Goal: Navigation & Orientation: Find specific page/section

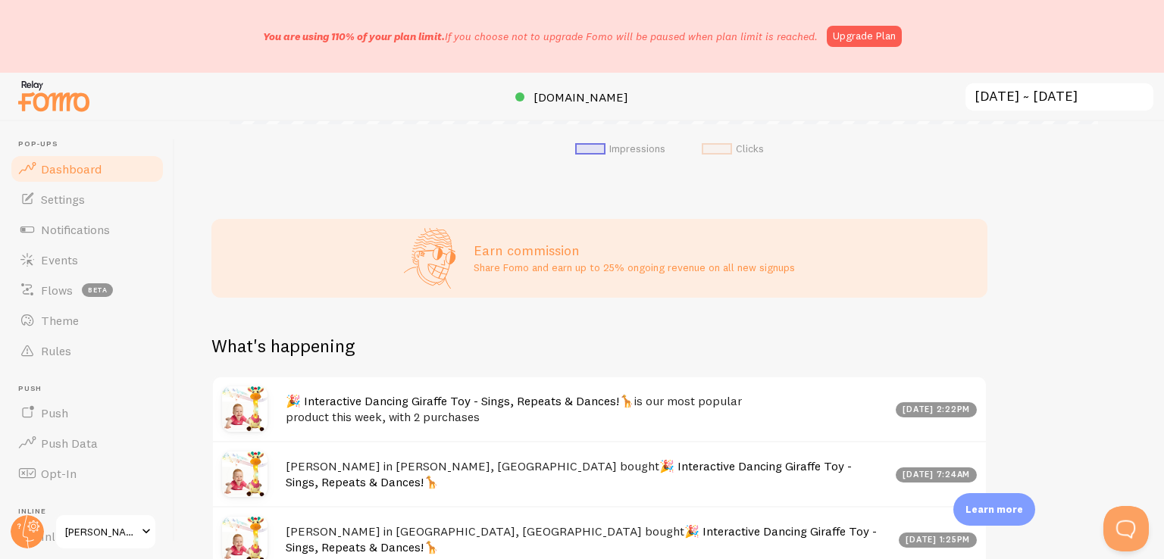
scroll to position [838, 0]
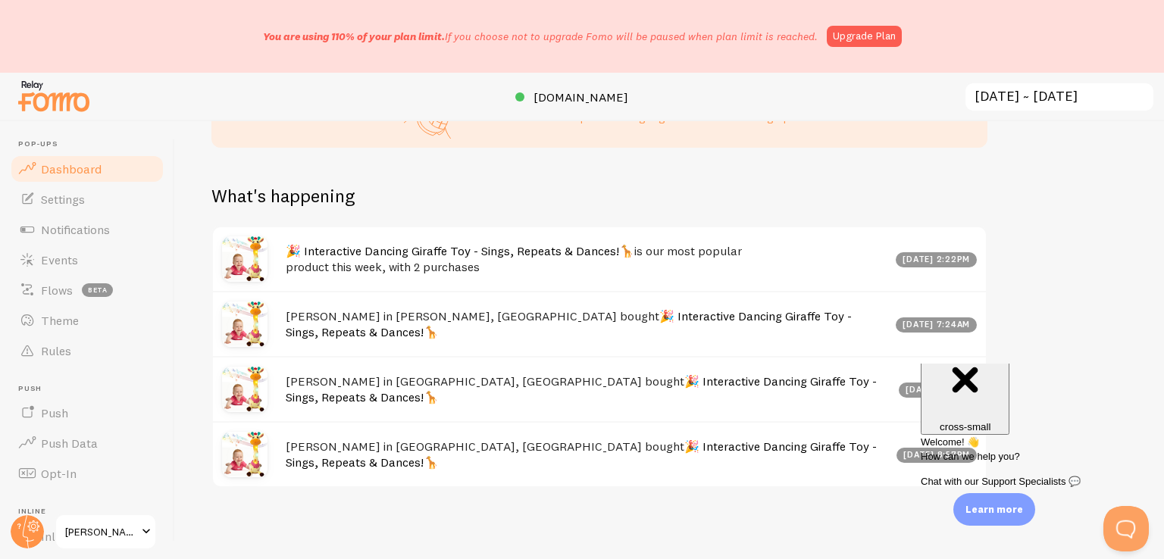
click at [1061, 320] on div "let us know how we're doing! i'm fine with [PERSON_NAME] Impressions 1,104 Quan…" at bounding box center [669, 340] width 989 height 438
click at [239, 268] on img at bounding box center [244, 258] width 45 height 45
click at [294, 253] on link "🎉 Interactive Dancing Giraffe Toy - Sings, Repeats & Dances!🦒" at bounding box center [460, 250] width 349 height 15
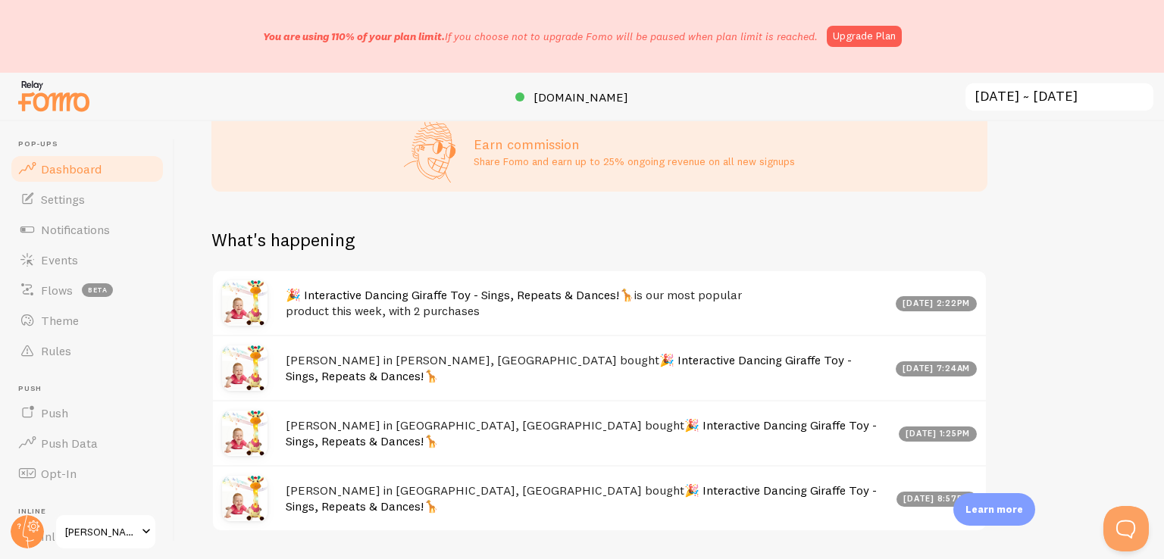
scroll to position [800, 0]
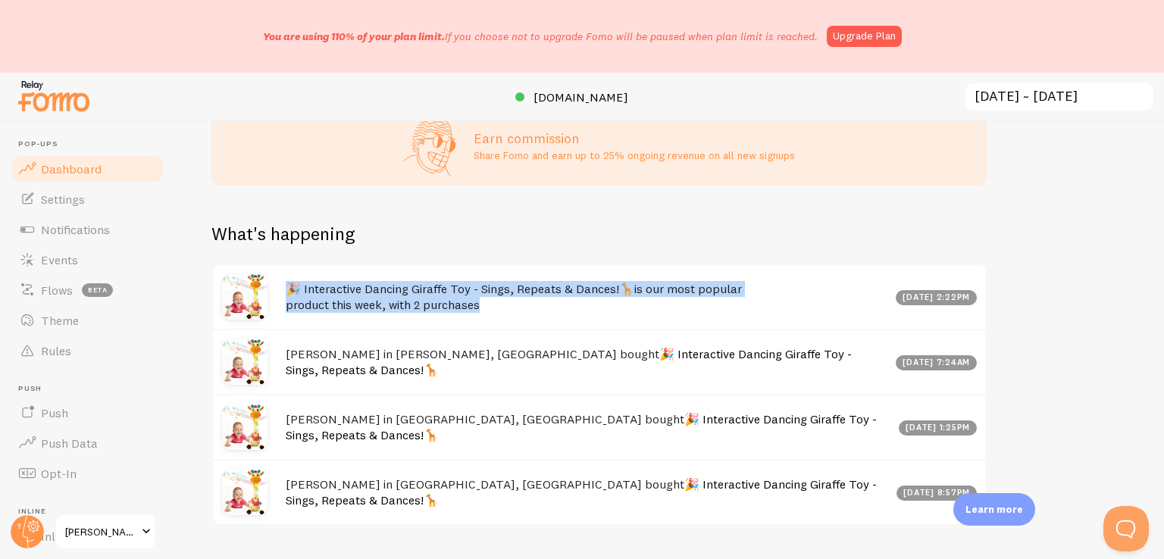
drag, startPoint x: 748, startPoint y: 302, endPoint x: 289, endPoint y: 293, distance: 459.4
click at [289, 293] on h4 "🎉 Interactive Dancing Giraffe Toy - Sings, Repeats & Dances!🦒 is our most popul…" at bounding box center [586, 296] width 601 height 31
click at [747, 309] on h4 "🎉 Interactive Dancing Giraffe Toy - Sings, Repeats & Dances!🦒 is our most popul…" at bounding box center [586, 296] width 601 height 31
drag, startPoint x: 515, startPoint y: 313, endPoint x: 634, endPoint y: 289, distance: 122.2
click at [634, 289] on div "🎉 Interactive Dancing Giraffe Toy - Sings, Repeats & Dances!🦒 is our most popul…" at bounding box center [599, 297] width 773 height 64
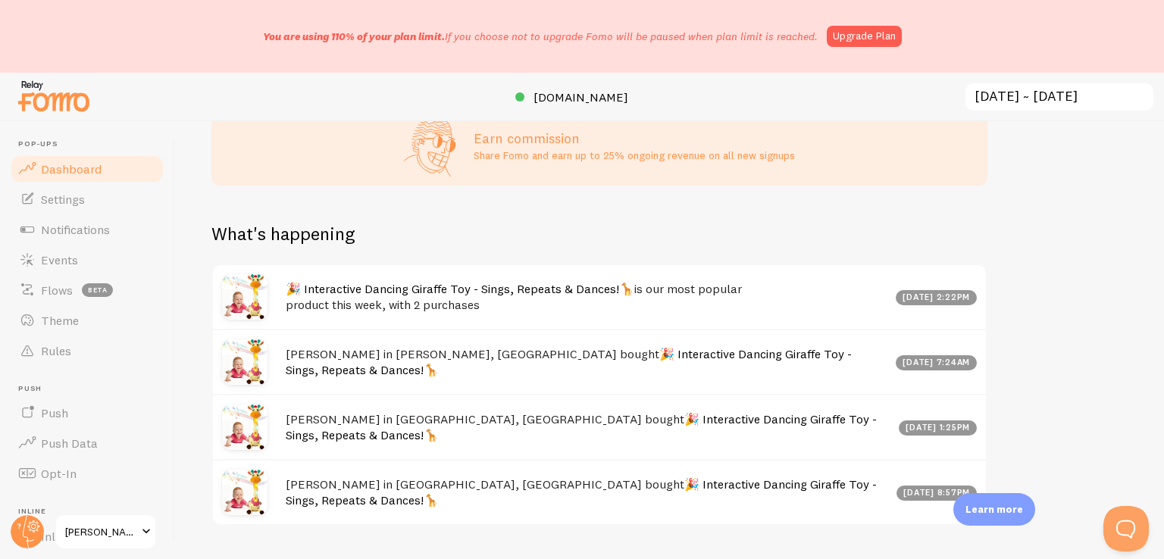
click at [806, 256] on div "What's happening" at bounding box center [599, 243] width 776 height 42
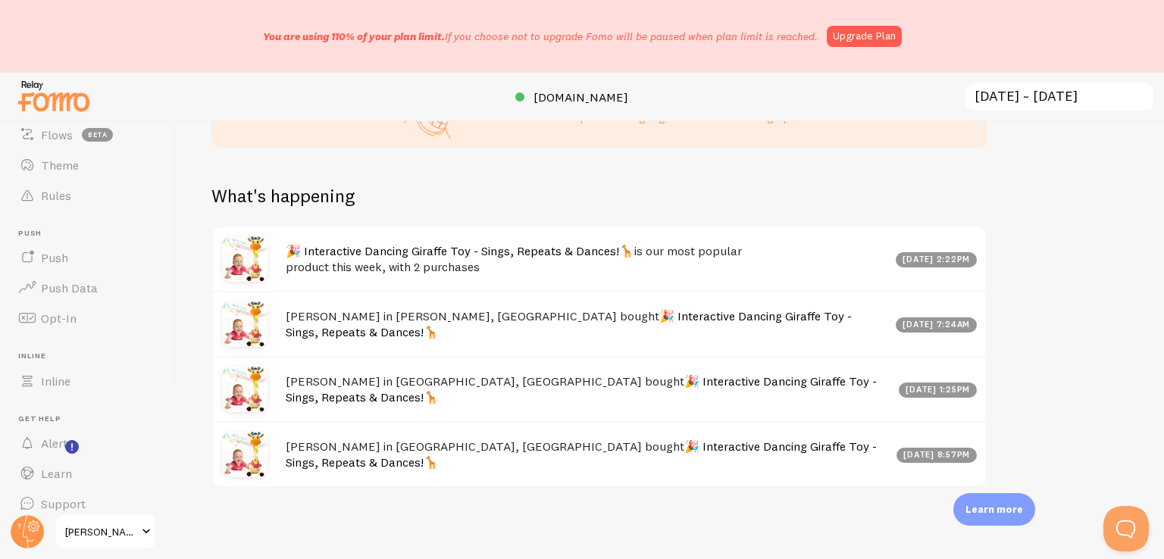
scroll to position [170, 0]
click at [142, 534] on span at bounding box center [146, 532] width 18 height 18
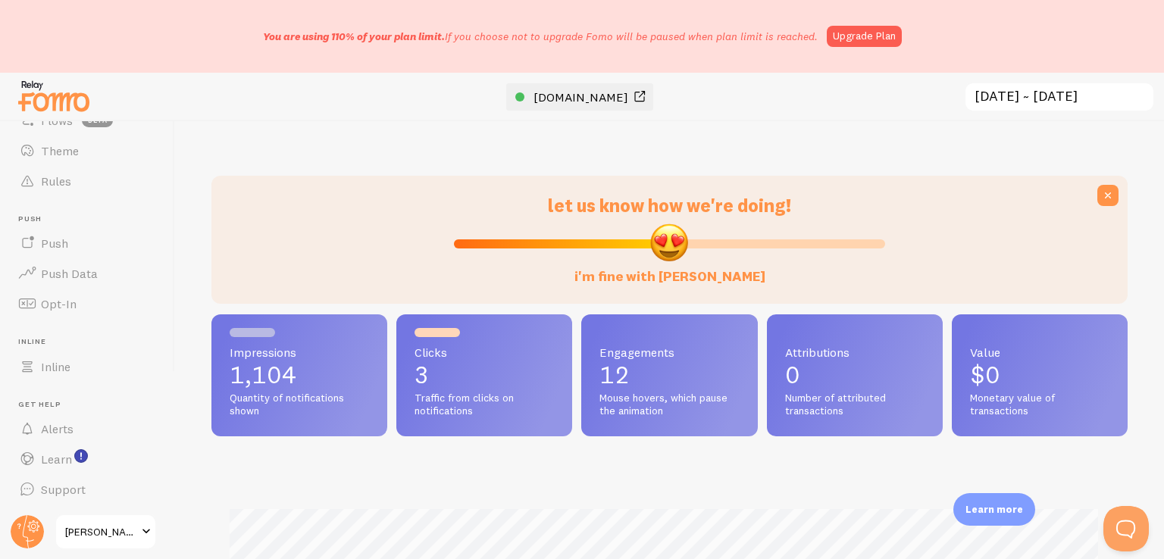
click at [604, 94] on span "[DOMAIN_NAME]" at bounding box center [581, 96] width 95 height 15
